Goal: Information Seeking & Learning: Learn about a topic

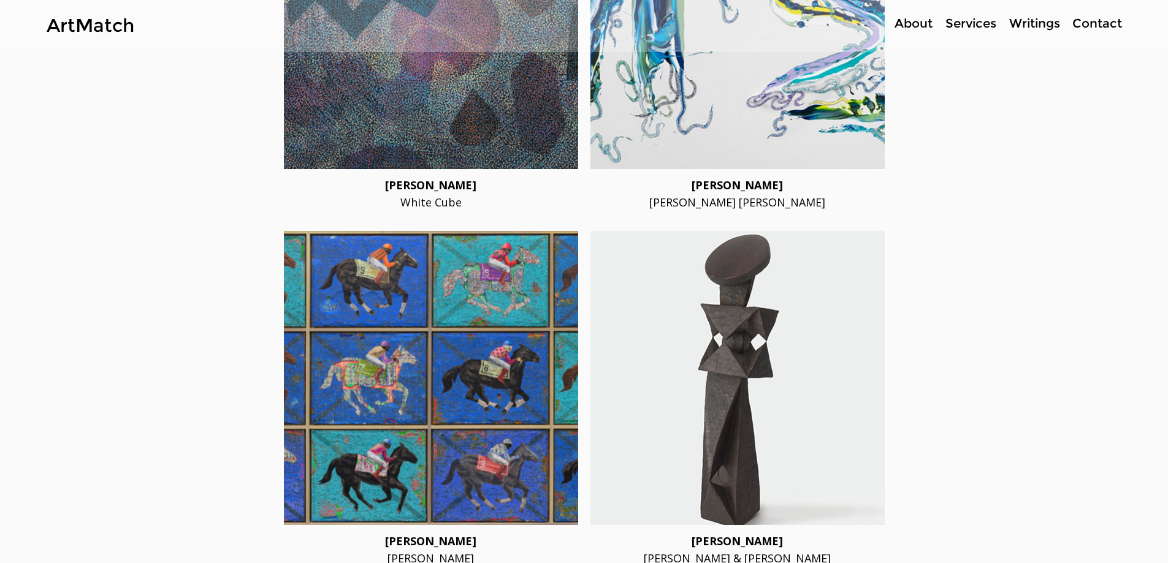
scroll to position [2329, 0]
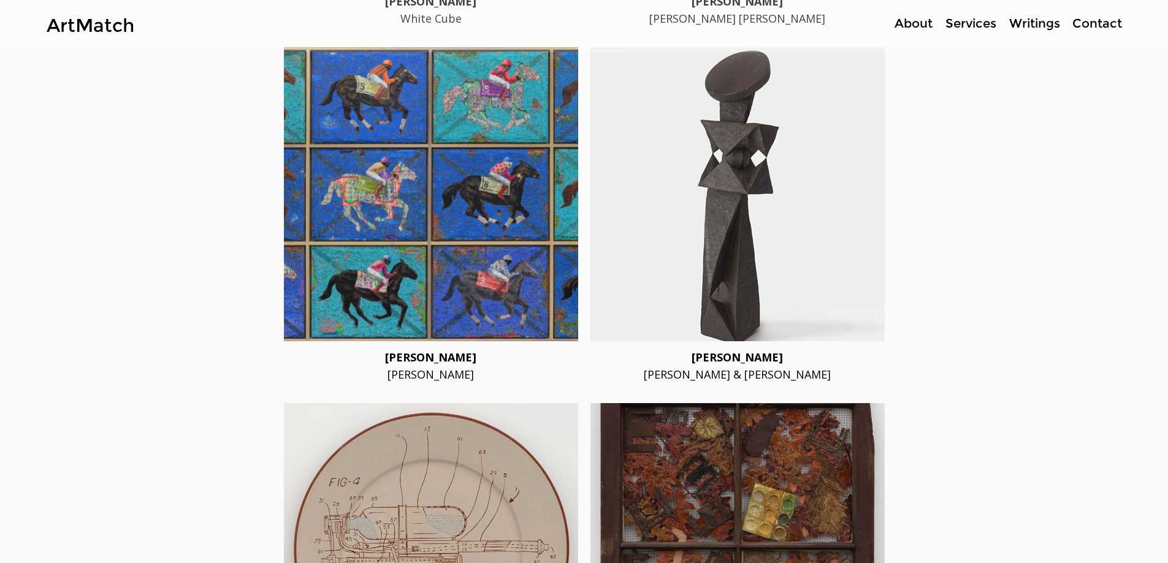
click at [473, 208] on div at bounding box center [431, 194] width 294 height 294
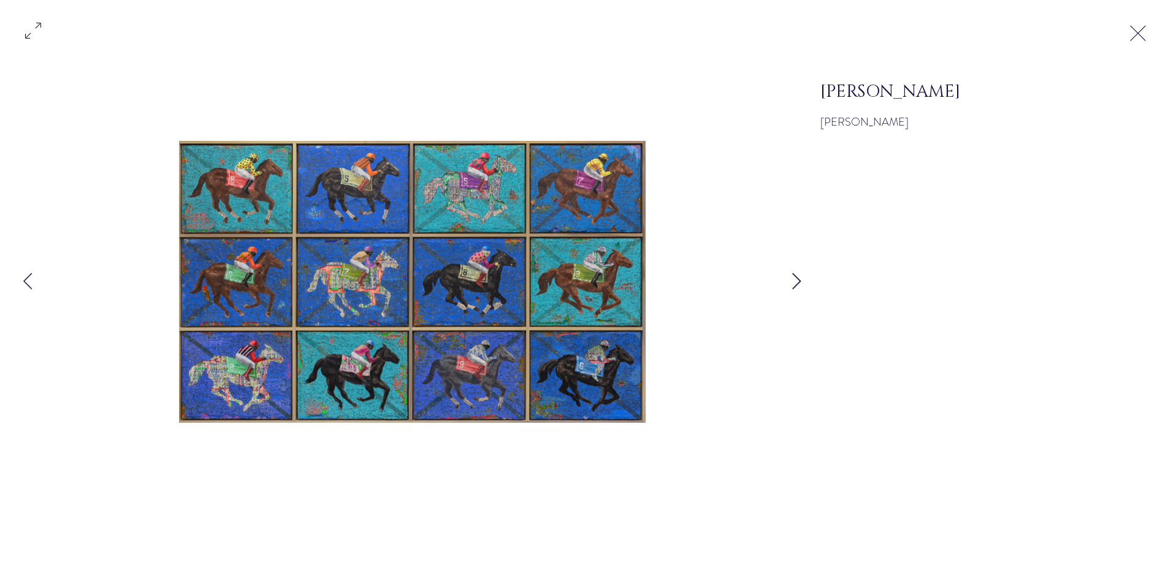
click at [577, 294] on button "Next Item" at bounding box center [796, 282] width 31 height 31
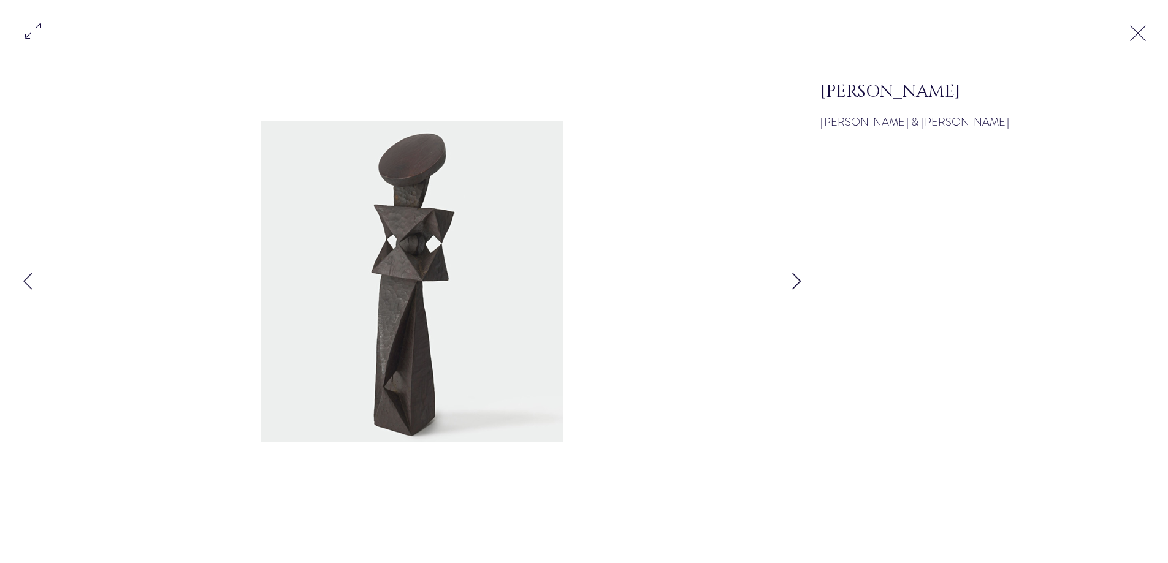
click at [577, 283] on icon "Next Item" at bounding box center [796, 281] width 9 height 17
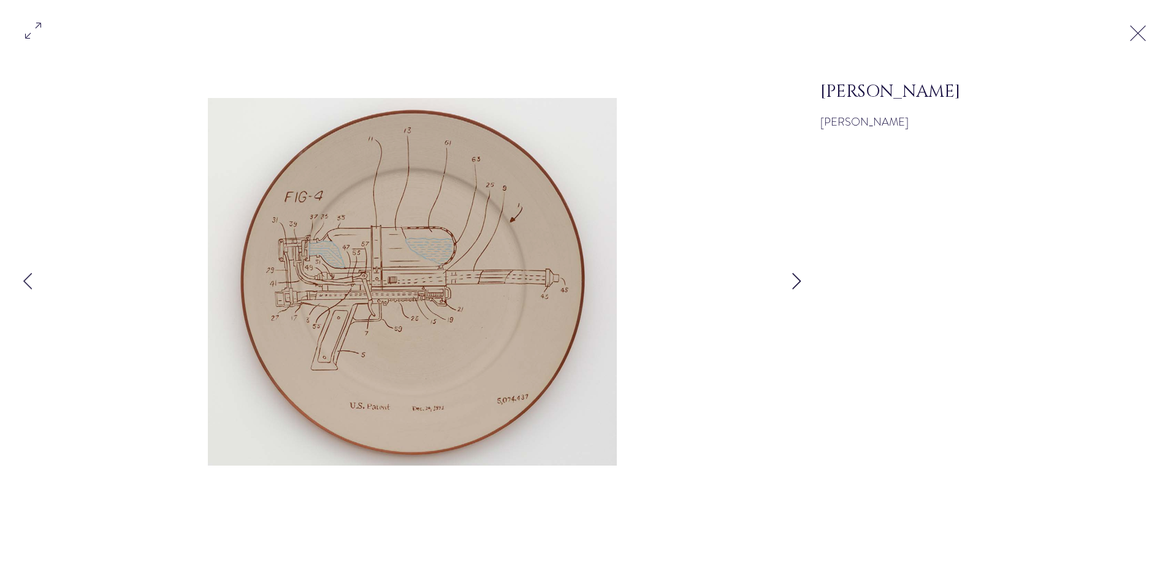
click at [577, 283] on icon "Next Item" at bounding box center [796, 281] width 9 height 17
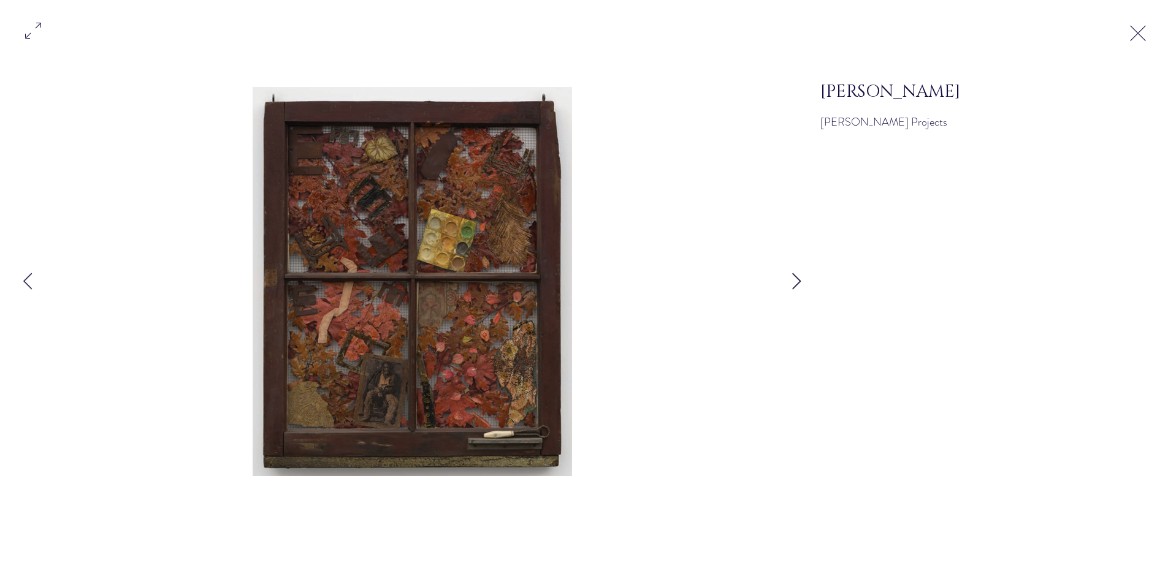
click at [577, 283] on icon "Next Item" at bounding box center [796, 281] width 9 height 17
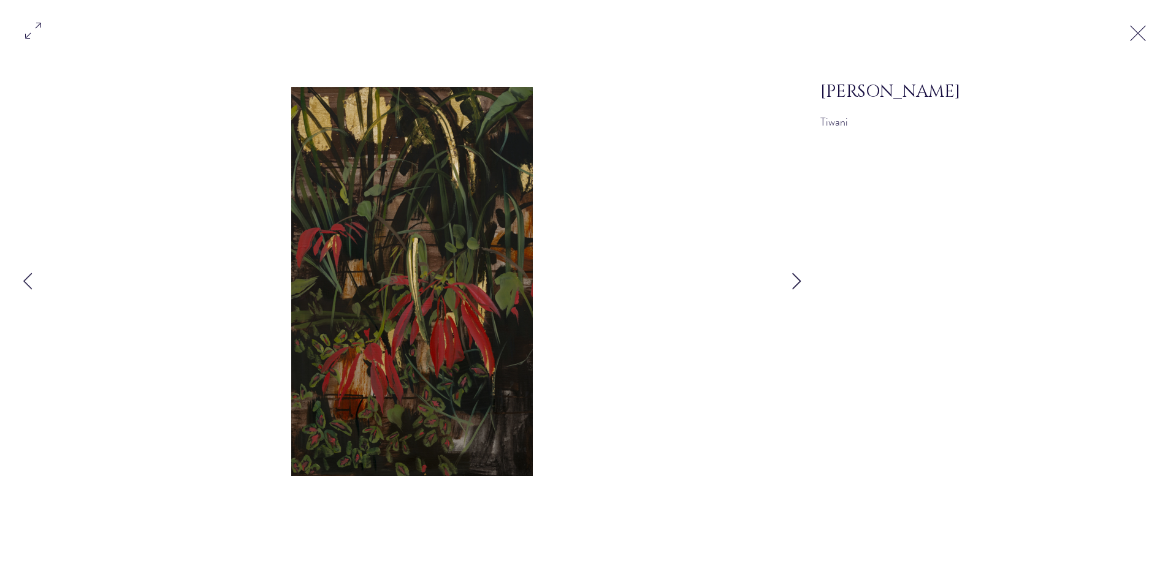
click at [577, 283] on icon "Next Item" at bounding box center [796, 281] width 9 height 17
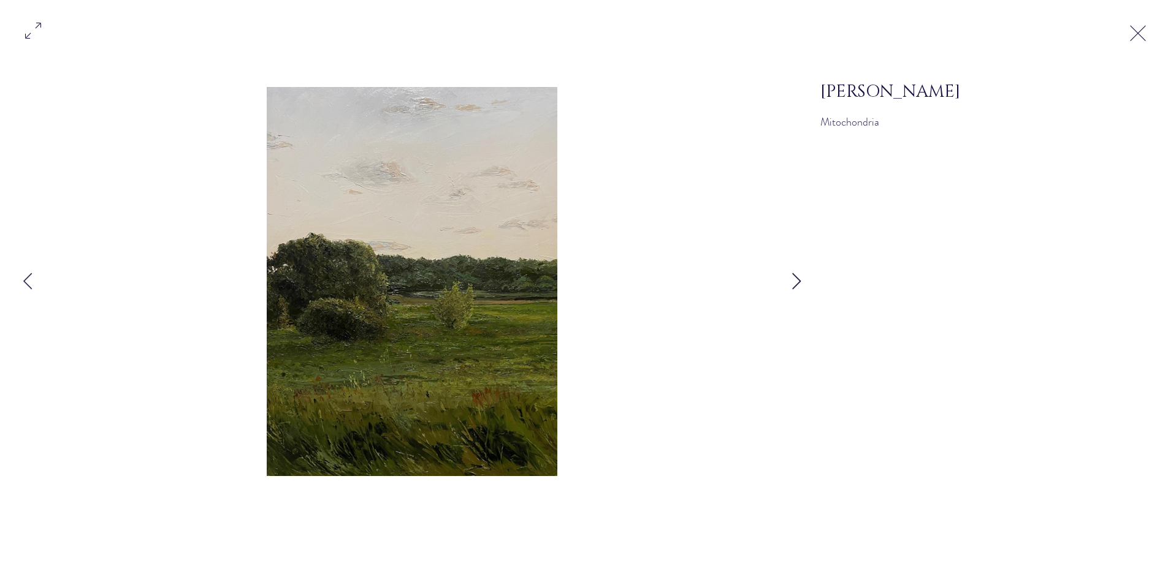
click at [577, 283] on icon "Next Item" at bounding box center [796, 281] width 9 height 17
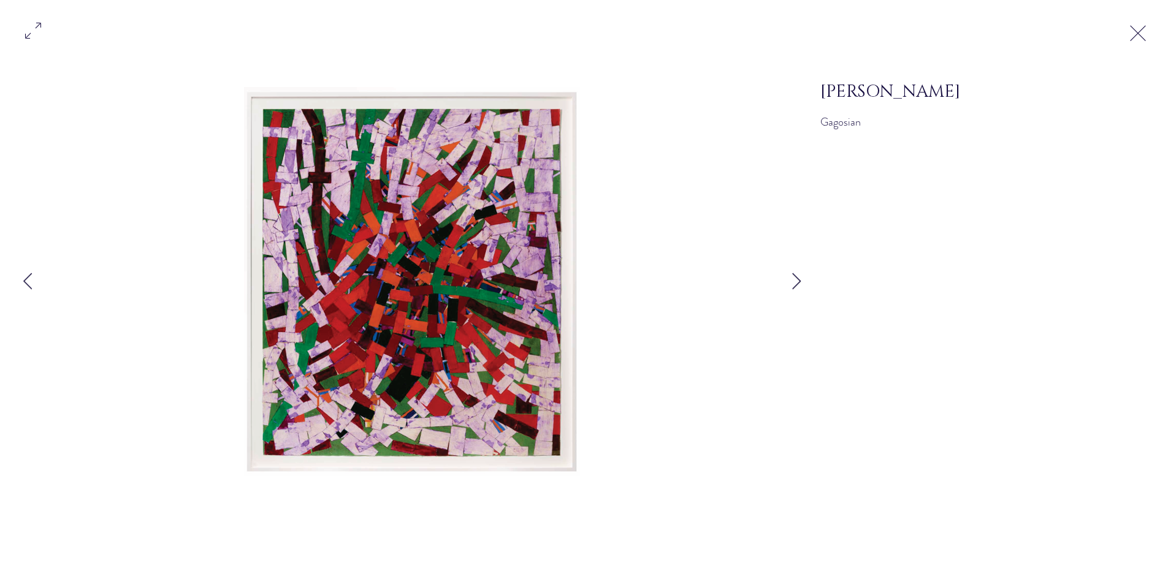
click at [577, 34] on button "Exit expand mode" at bounding box center [1137, 31] width 23 height 27
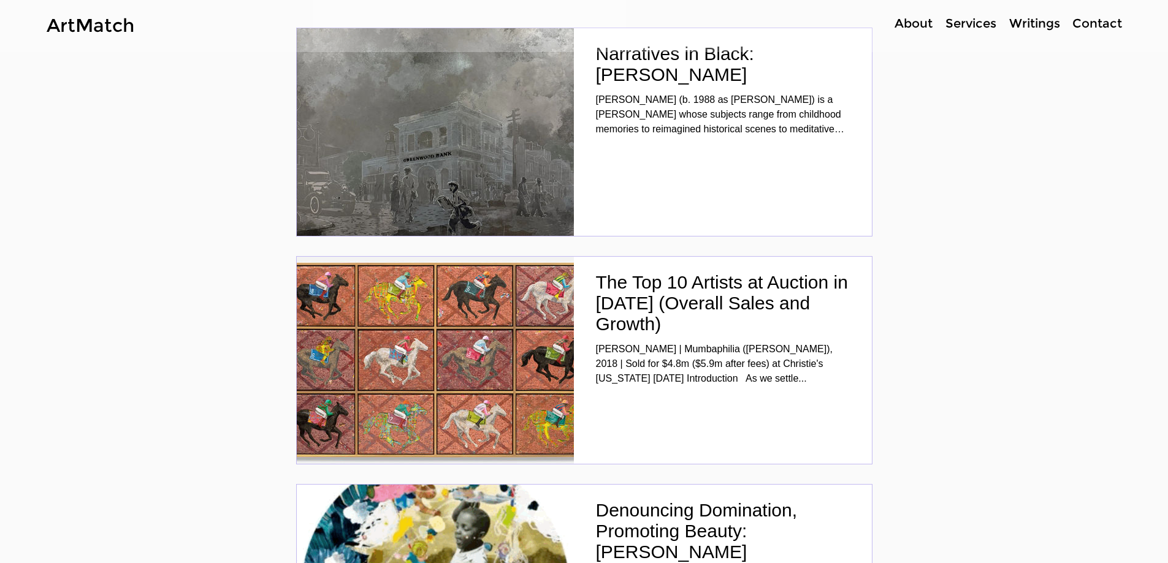
scroll to position [3861, 0]
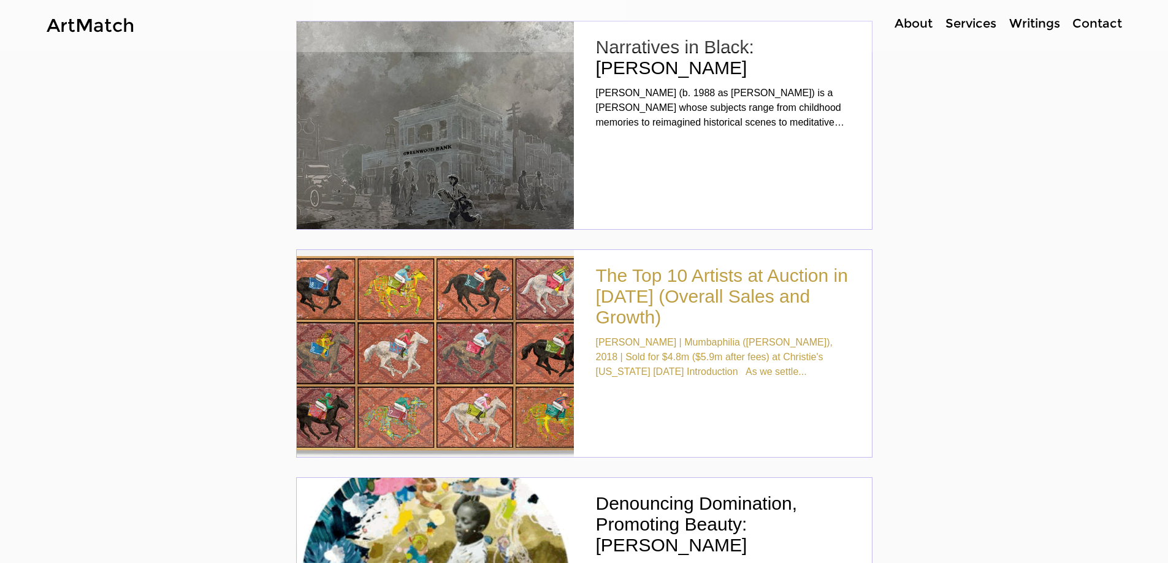
click at [577, 283] on h2 "The Top 10 Artists at Auction in [DATE] (Overall Sales and Growth)" at bounding box center [723, 296] width 254 height 63
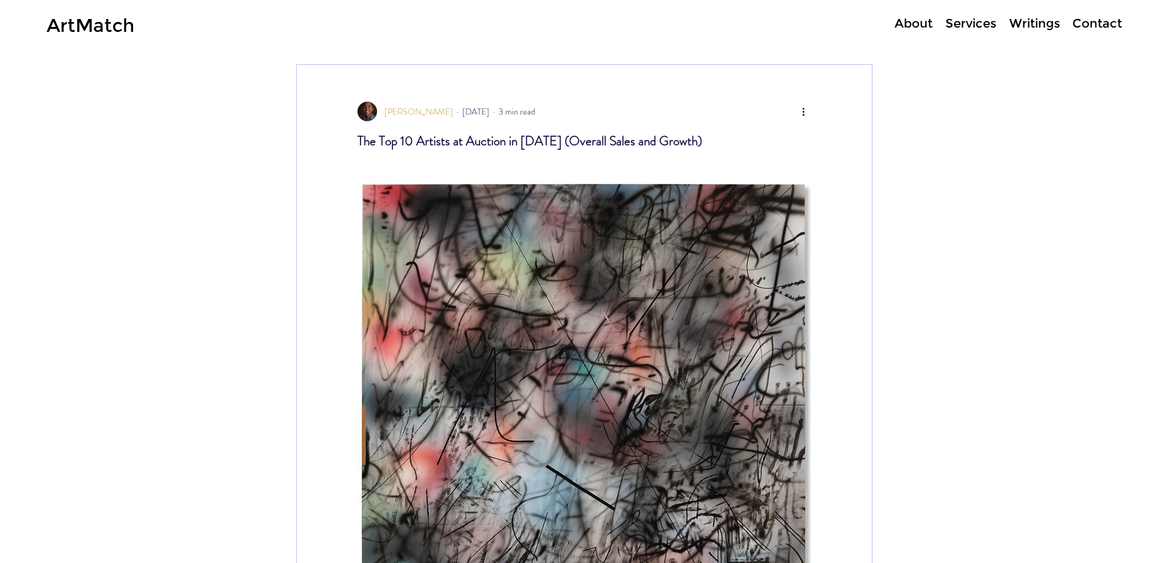
click at [421, 111] on span "[PERSON_NAME]" at bounding box center [418, 111] width 69 height 12
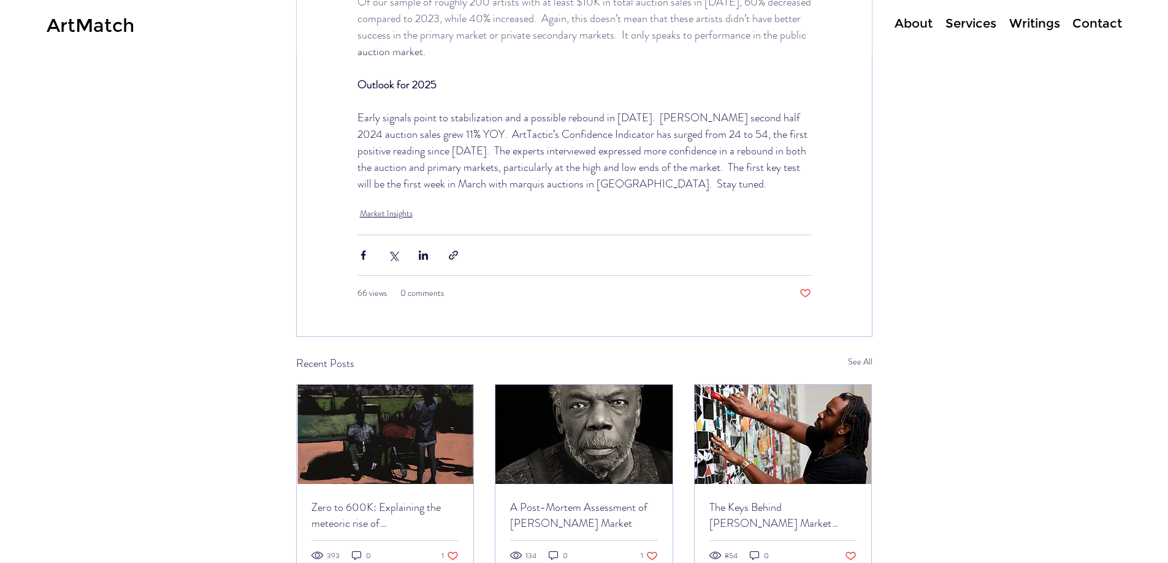
scroll to position [3282, 0]
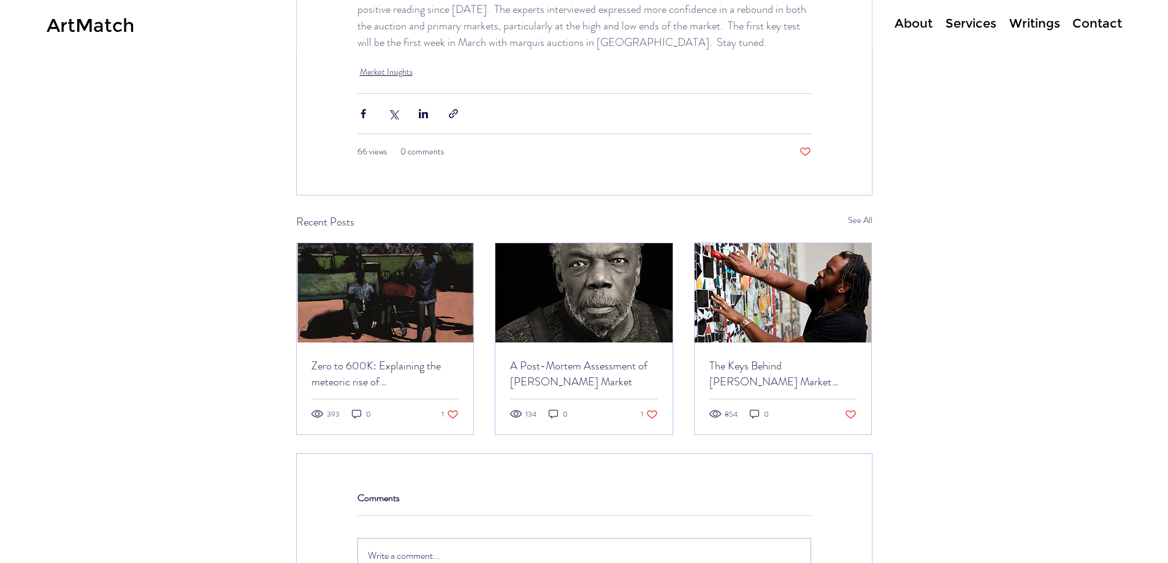
click at [580, 358] on link "A Post-Mortem Assessment of [PERSON_NAME] Market" at bounding box center [584, 374] width 148 height 32
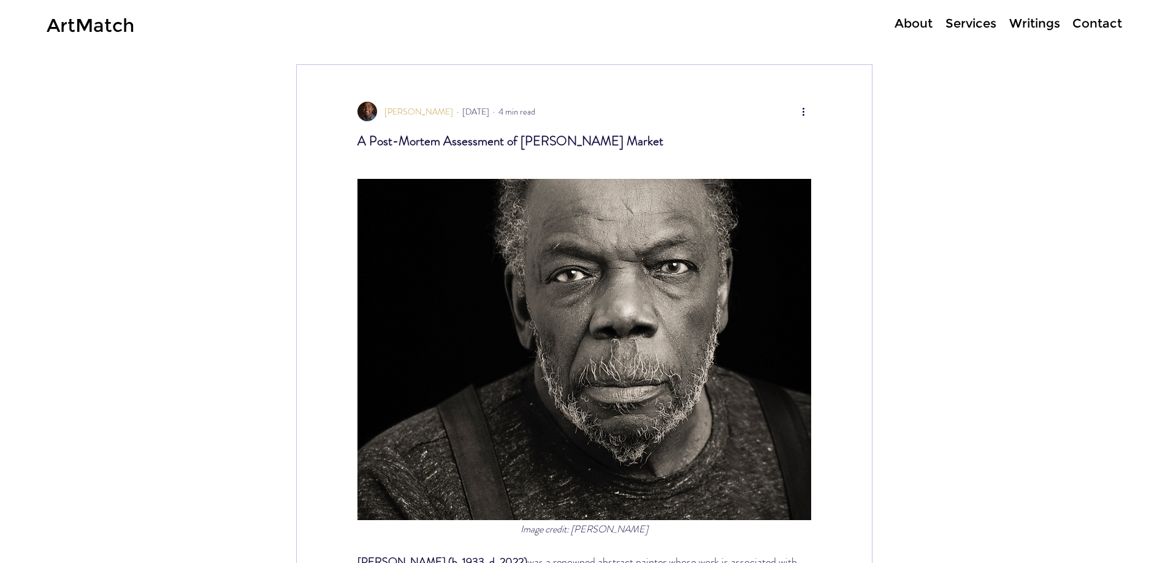
click at [421, 115] on span "[PERSON_NAME]" at bounding box center [418, 111] width 69 height 12
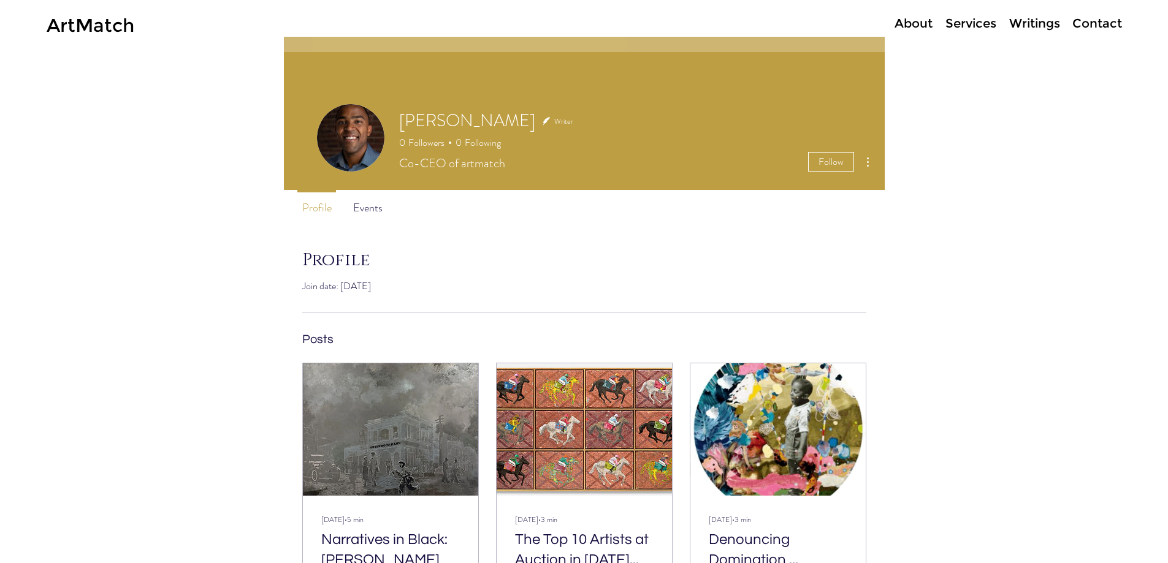
click at [1046, 18] on p "Writings" at bounding box center [1034, 24] width 63 height 18
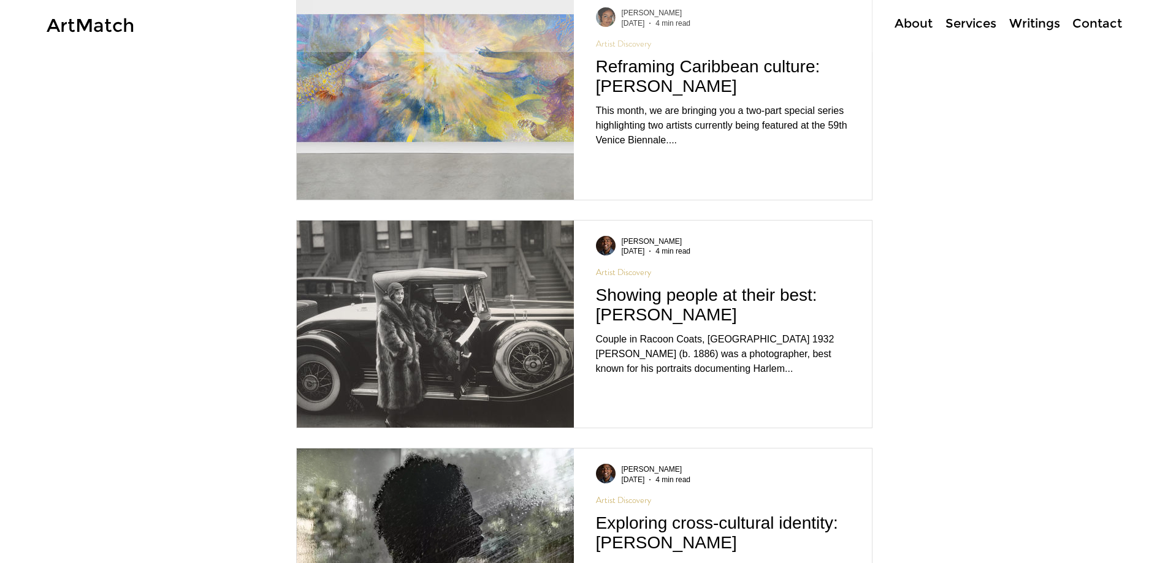
scroll to position [4748, 0]
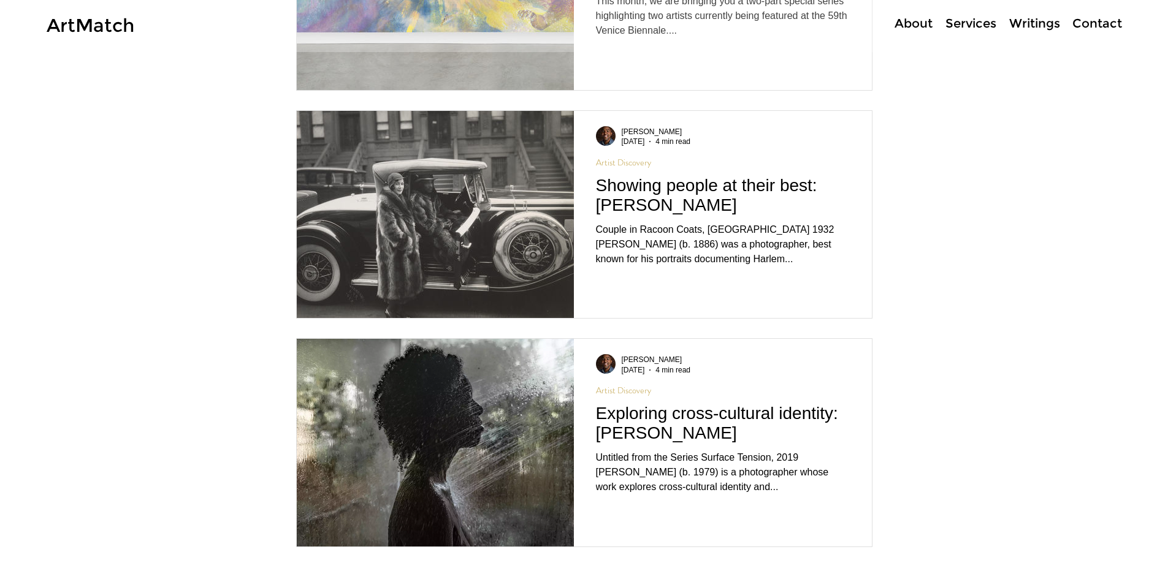
click at [979, 21] on p "Services" at bounding box center [970, 24] width 63 height 18
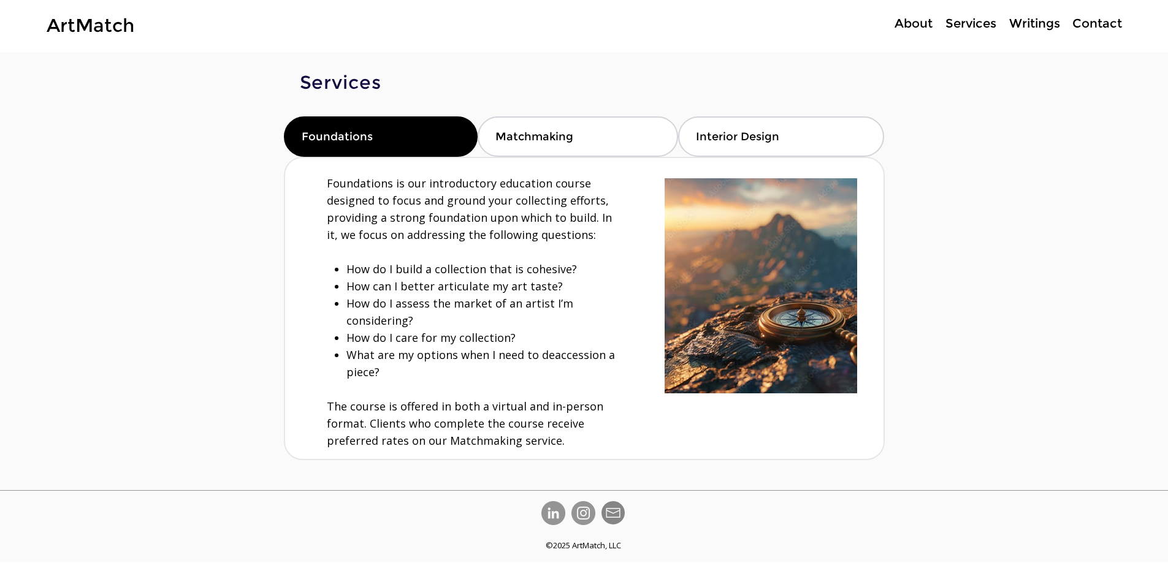
drag, startPoint x: 1066, startPoint y: 16, endPoint x: 1023, endPoint y: 27, distance: 44.3
click at [1065, 16] on ul "About Services Writings Contact More" at bounding box center [988, 24] width 278 height 18
click at [1043, 23] on p "Writings" at bounding box center [1034, 24] width 63 height 18
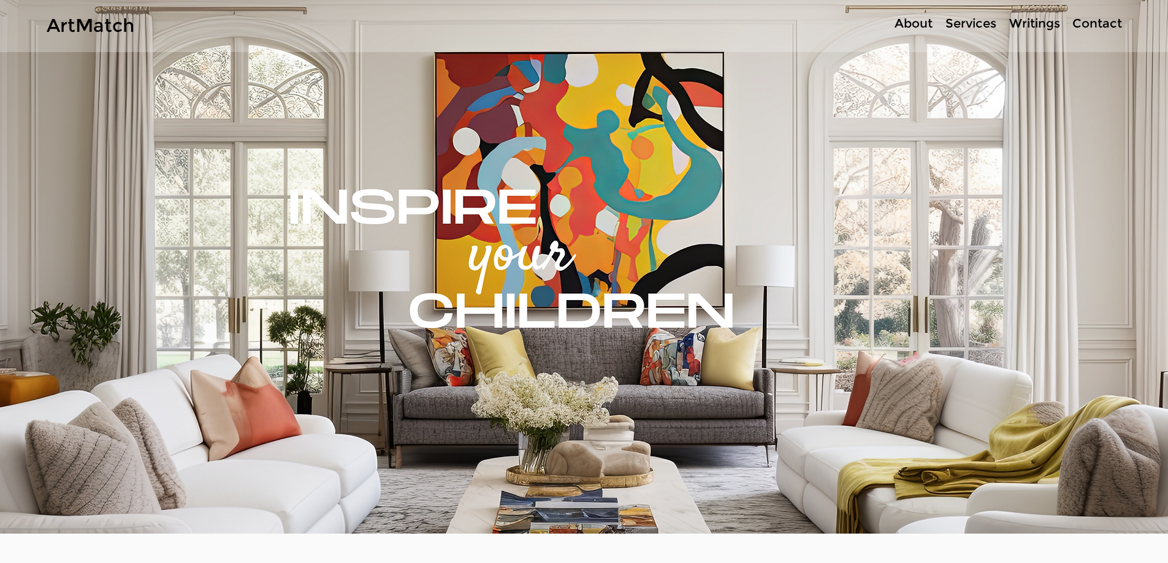
click at [1054, 20] on p "Writings" at bounding box center [1034, 24] width 63 height 18
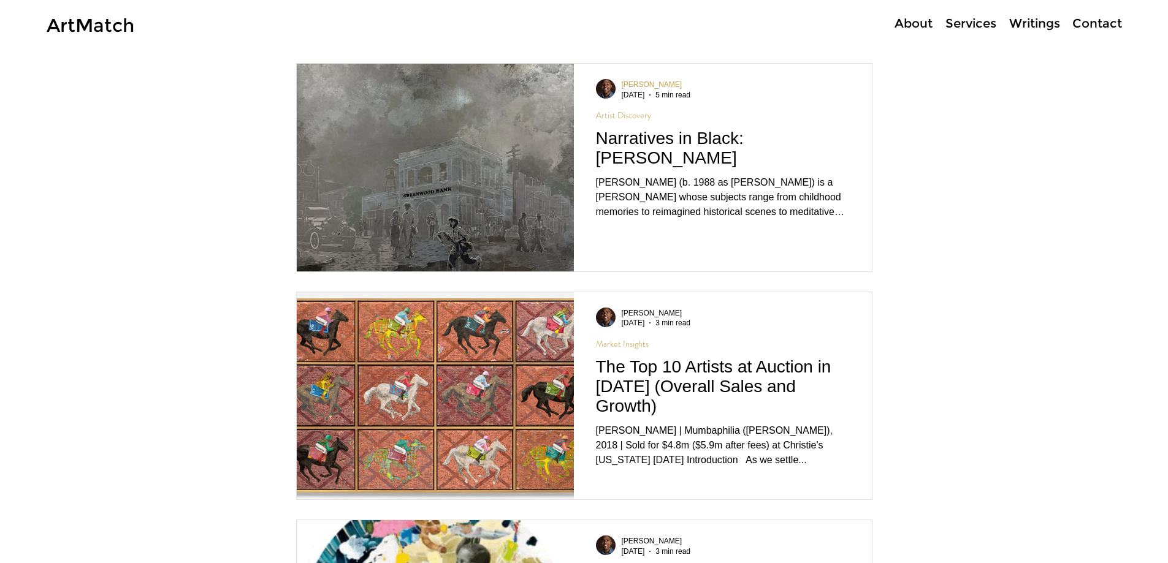
click at [650, 86] on span "[PERSON_NAME]" at bounding box center [651, 84] width 61 height 9
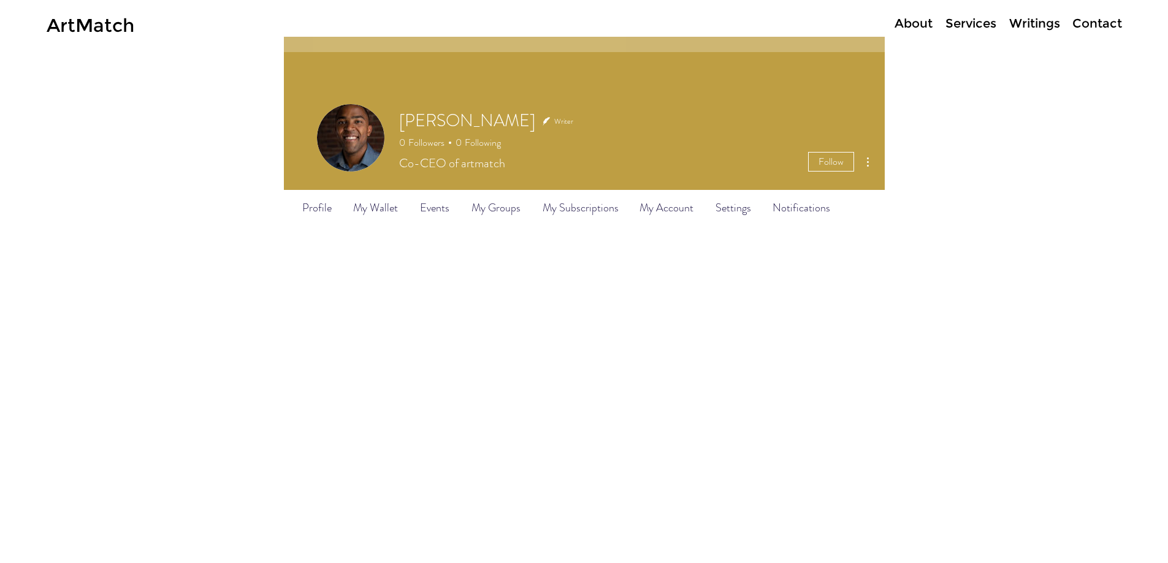
click at [346, 144] on img "Change profile photo" at bounding box center [350, 137] width 67 height 67
drag, startPoint x: 303, startPoint y: 89, endPoint x: 369, endPoint y: 181, distance: 112.9
click at [369, 181] on div "Anthony Roberts Writer 0 Followers 0 Following Co-CEO of artmatch Follow Follow…" at bounding box center [584, 113] width 601 height 153
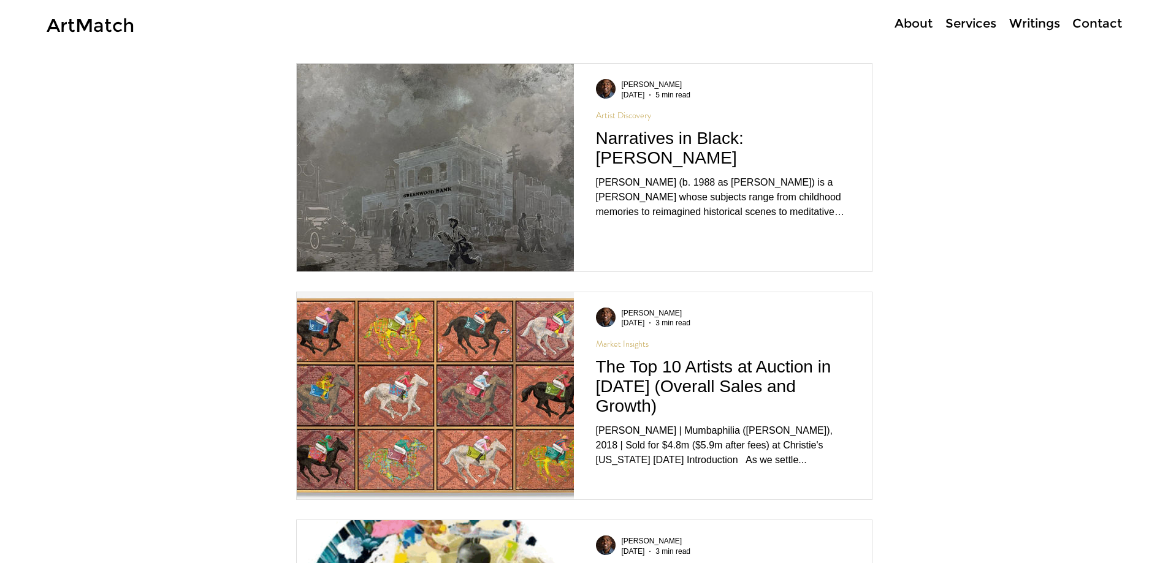
click at [901, 20] on p "About" at bounding box center [913, 24] width 50 height 18
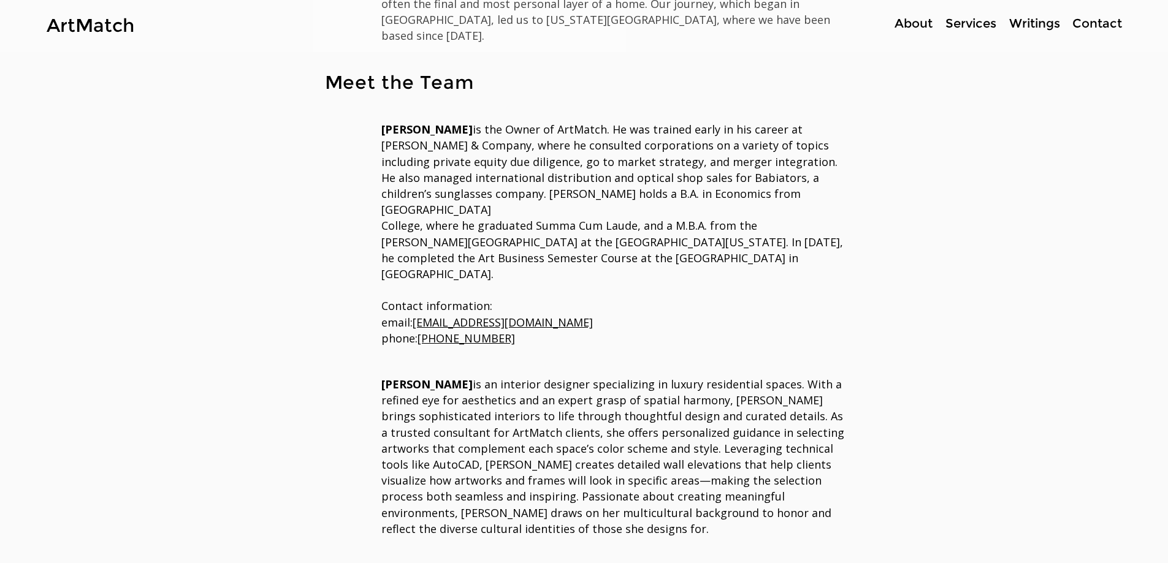
scroll to position [552, 0]
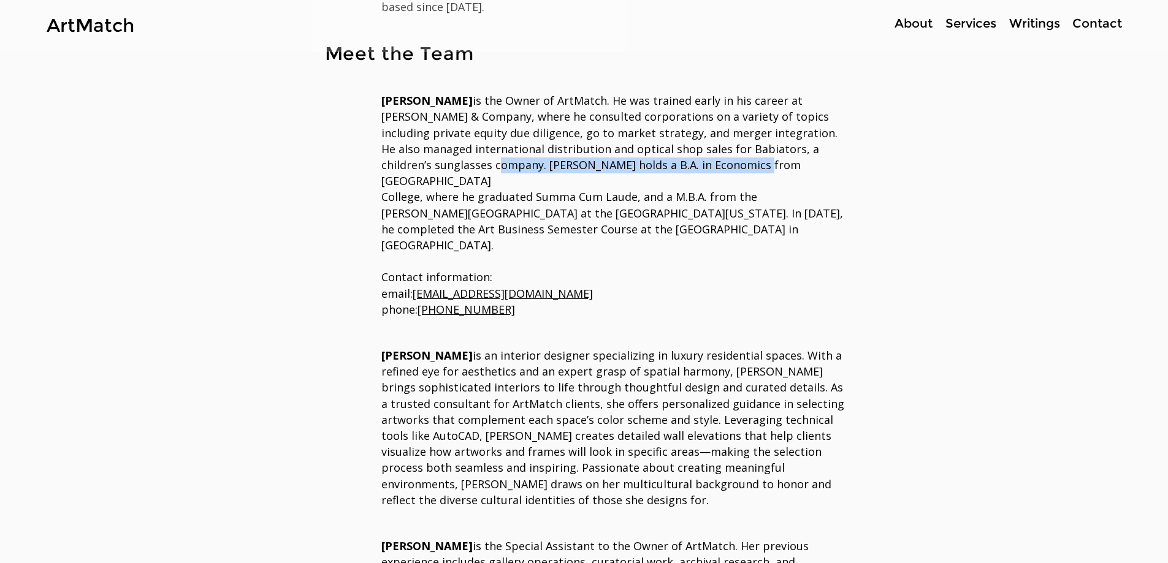
drag, startPoint x: 433, startPoint y: 149, endPoint x: 723, endPoint y: 143, distance: 289.3
click at [723, 143] on p "Anthony Roberts is the Owner of ArtMatch. He was trained early in his career at…" at bounding box center [612, 173] width 463 height 161
click at [862, 164] on div "main content" at bounding box center [584, 341] width 601 height 639
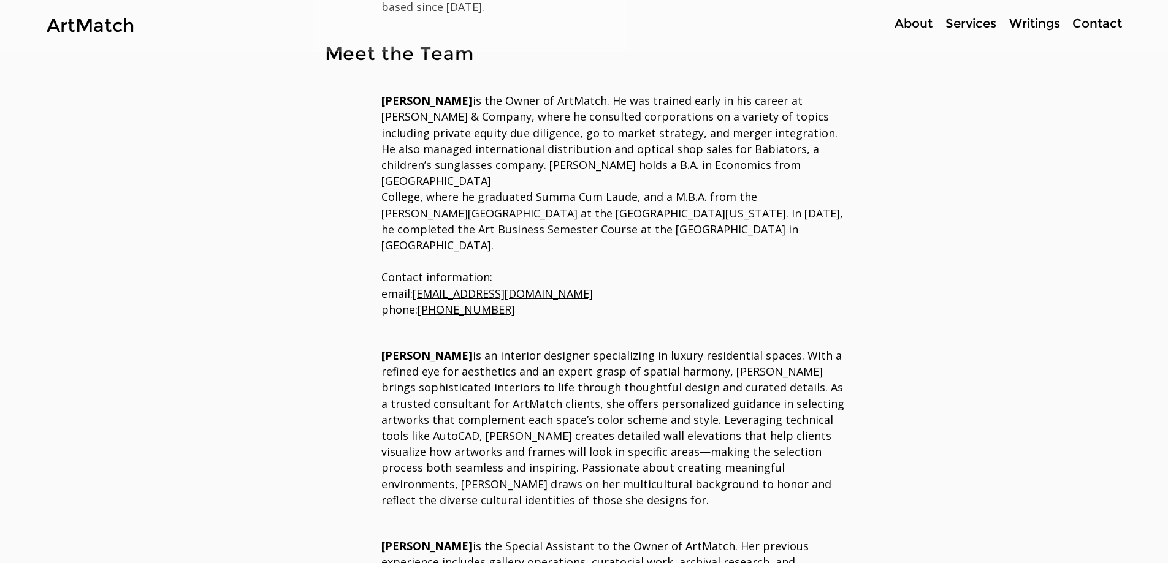
click at [1033, 33] on div at bounding box center [686, 26] width 890 height 52
click at [1033, 25] on p "Writings" at bounding box center [1034, 24] width 63 height 18
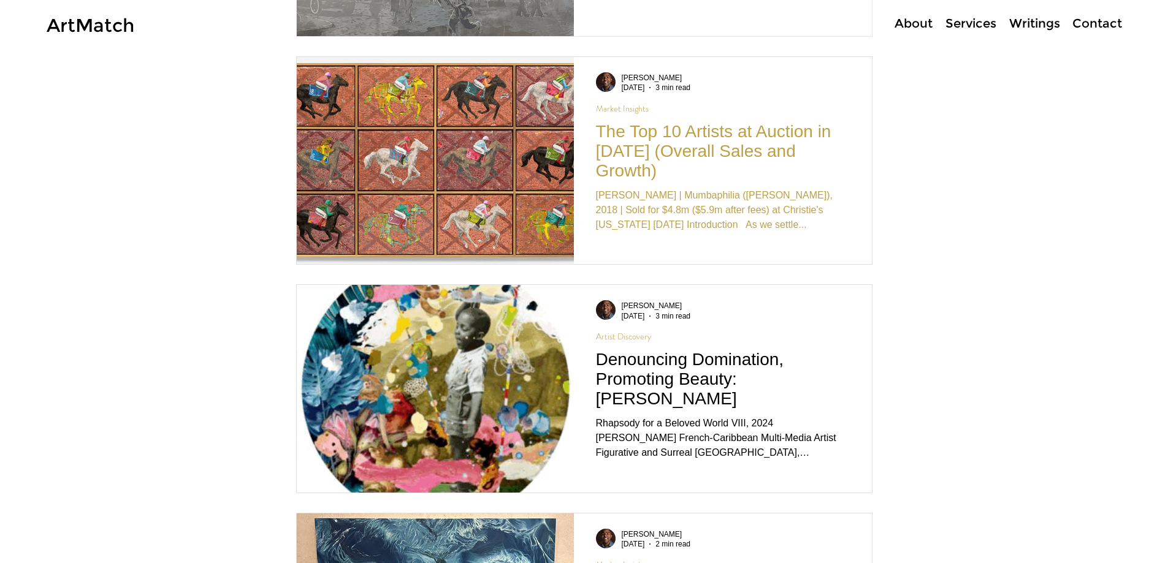
scroll to position [245, 0]
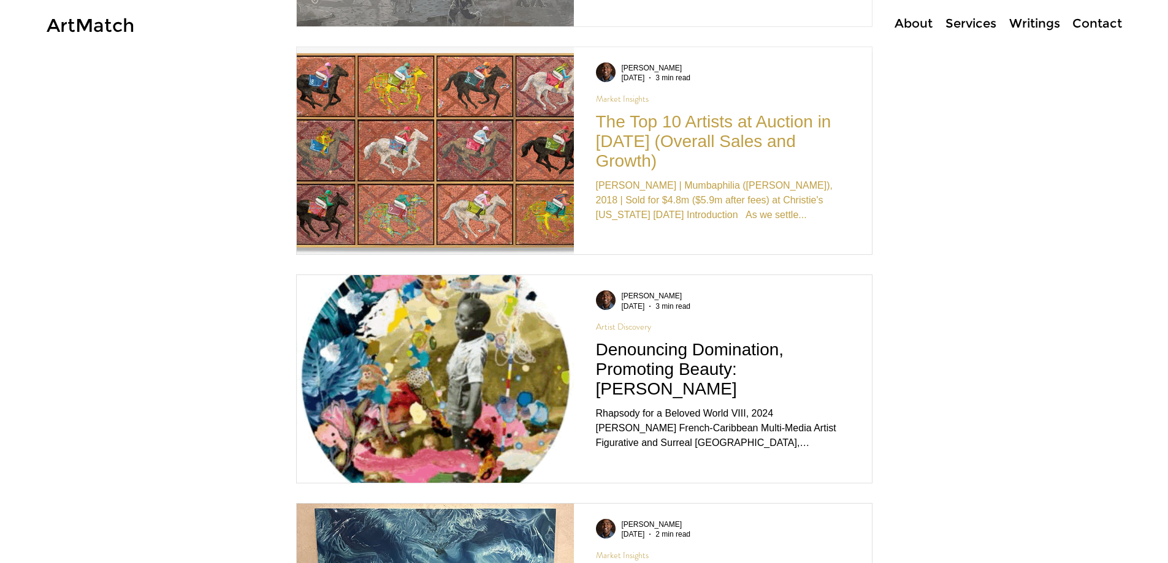
click at [786, 117] on h2 "The Top 10 Artists at Auction in [DATE] (Overall Sales and Growth)" at bounding box center [723, 141] width 254 height 59
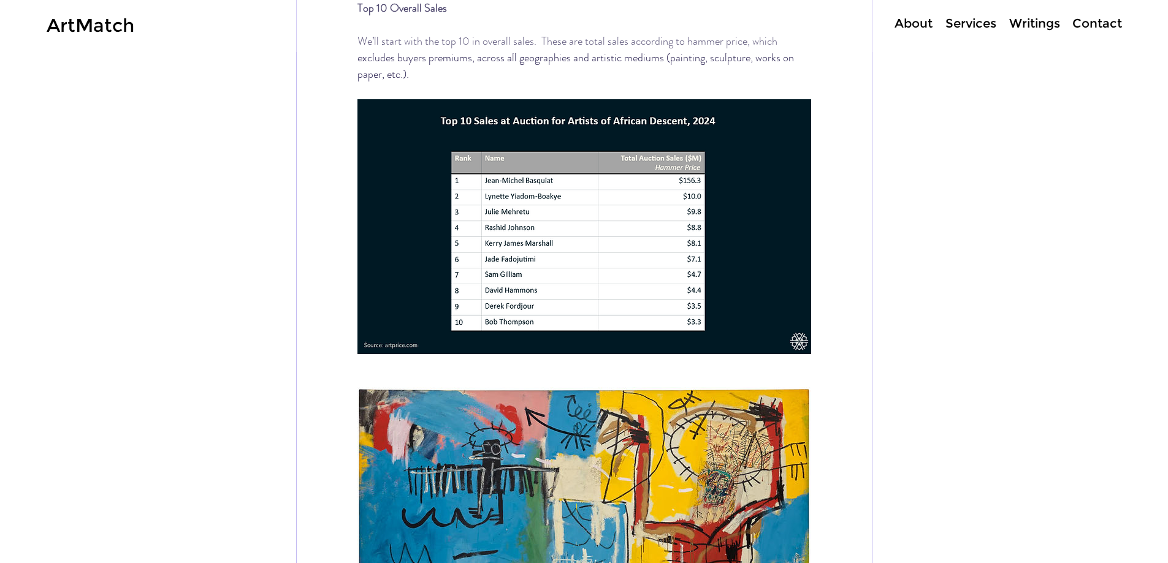
scroll to position [981, 0]
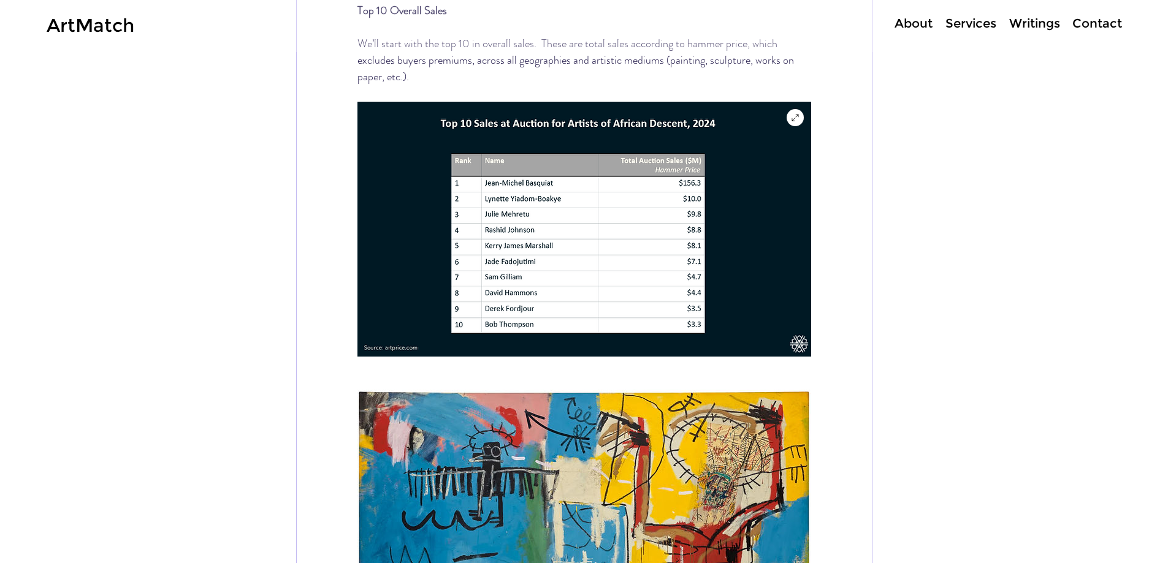
click at [500, 217] on img "main content" at bounding box center [584, 229] width 454 height 255
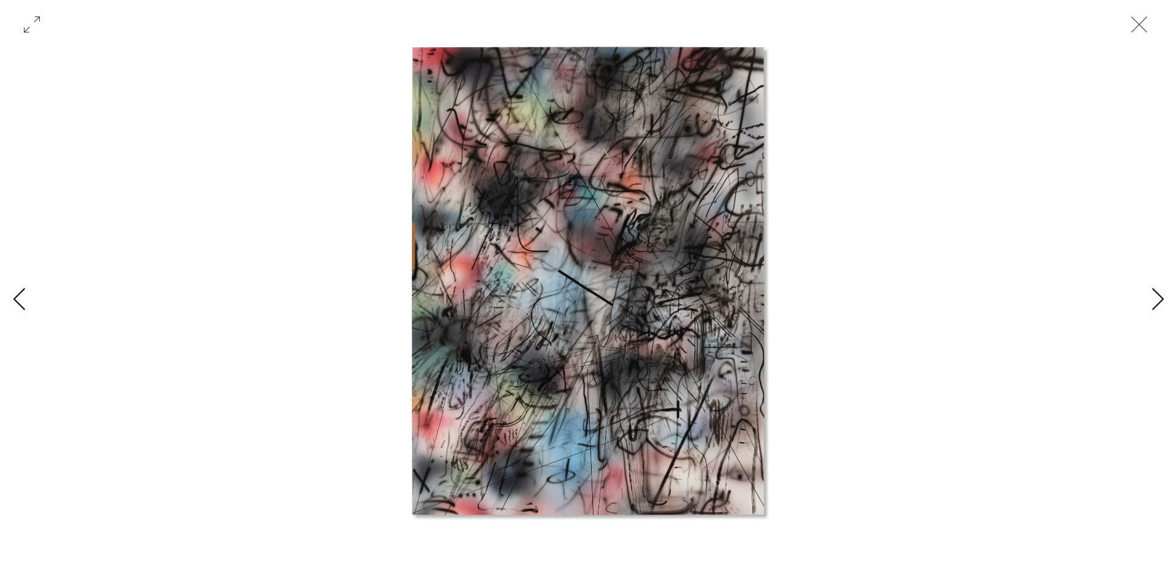
scroll to position [0, 1100]
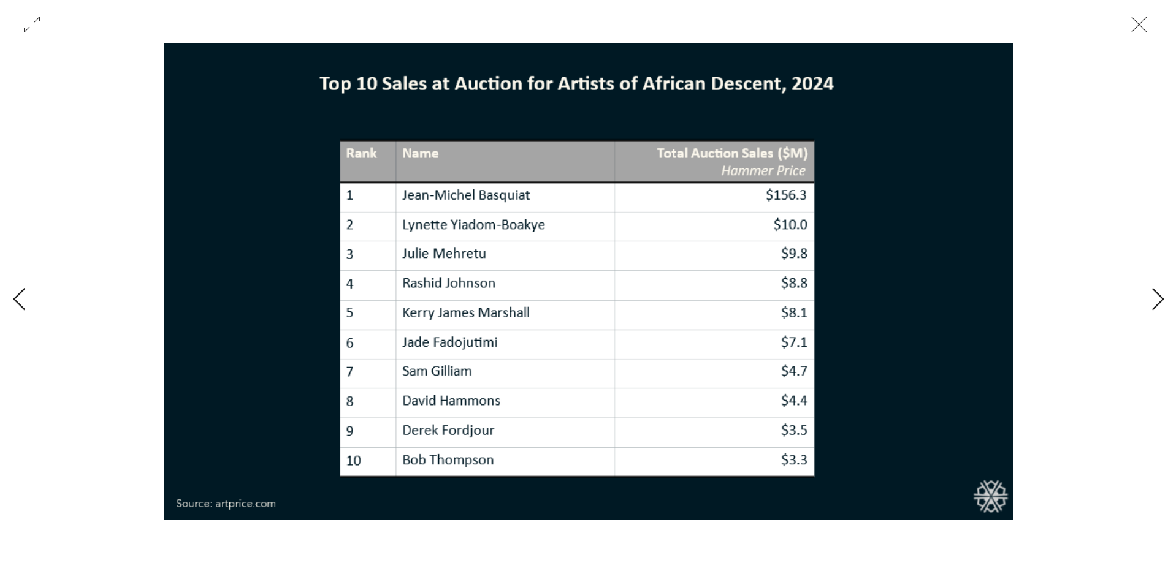
click at [537, 237] on img "Gallery with 6 items" at bounding box center [588, 281] width 849 height 477
click at [1128, 19] on icon "Close" at bounding box center [1138, 24] width 37 height 37
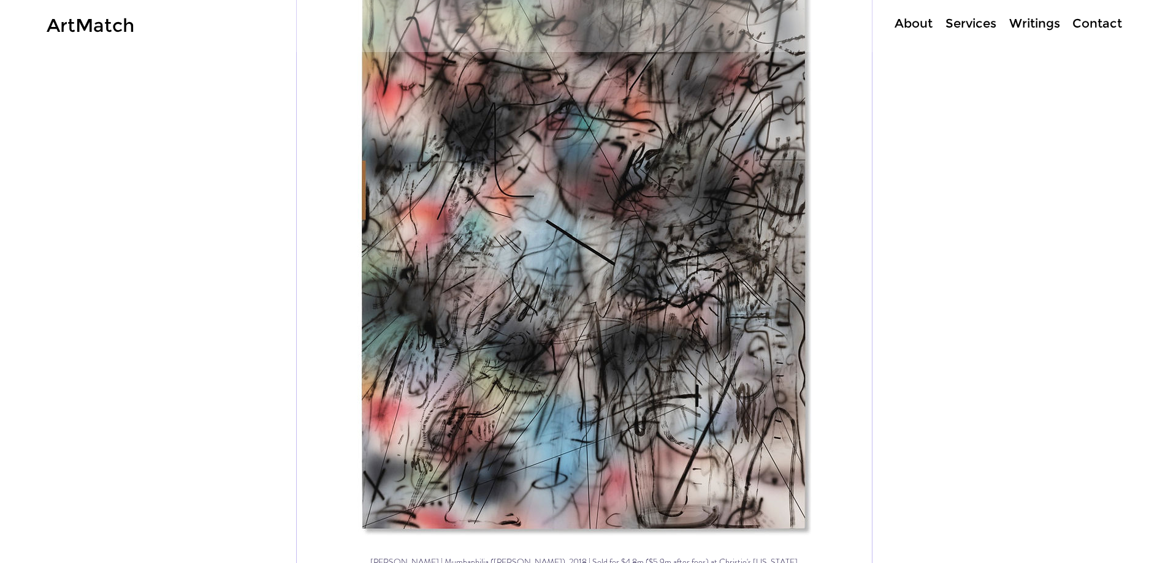
scroll to position [0, 0]
